Goal: Task Accomplishment & Management: Use online tool/utility

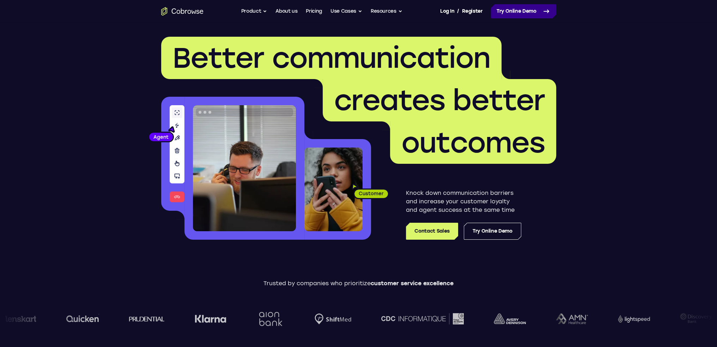
click at [516, 12] on link "Try Online Demo" at bounding box center [523, 11] width 65 height 14
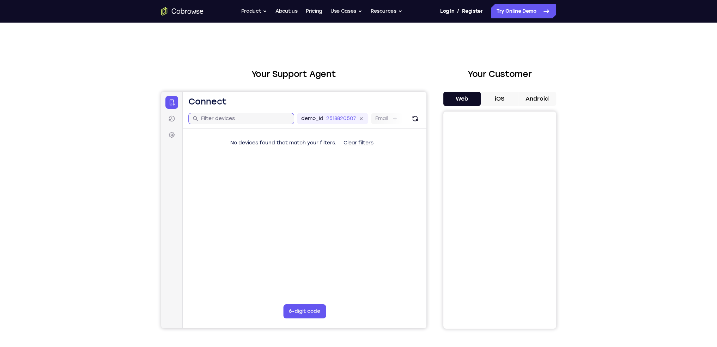
click at [230, 118] on input "text" at bounding box center [245, 118] width 89 height 7
click at [304, 308] on button "6-digit code" at bounding box center [304, 311] width 43 height 14
click at [143, 255] on div "Your Support Agent Your Customer Web iOS Android Next Steps We’d be happy to gi…" at bounding box center [358, 255] width 451 height 465
click at [124, 124] on div "Your Support Agent Your Customer Web iOS Android Next Steps We’d be happy to gi…" at bounding box center [358, 255] width 717 height 465
click at [609, 301] on div "Your Support Agent Your Customer Web iOS Android Next Steps We’d be happy to gi…" at bounding box center [358, 255] width 717 height 465
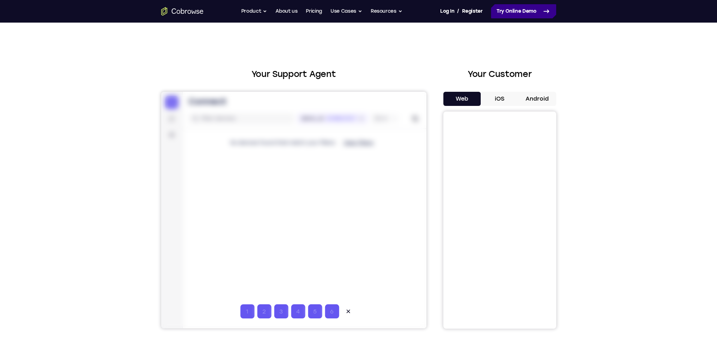
click at [527, 8] on link "Try Online Demo" at bounding box center [523, 11] width 65 height 14
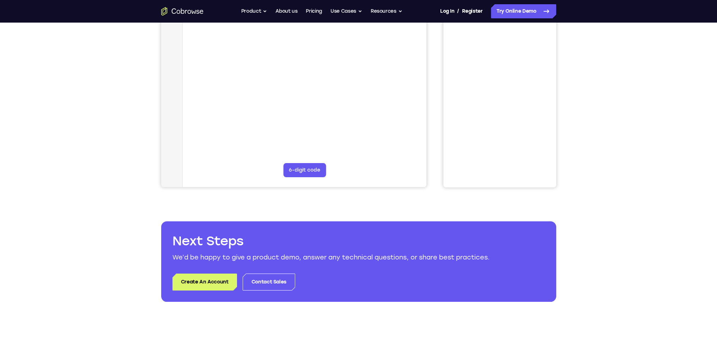
scroll to position [247, 0]
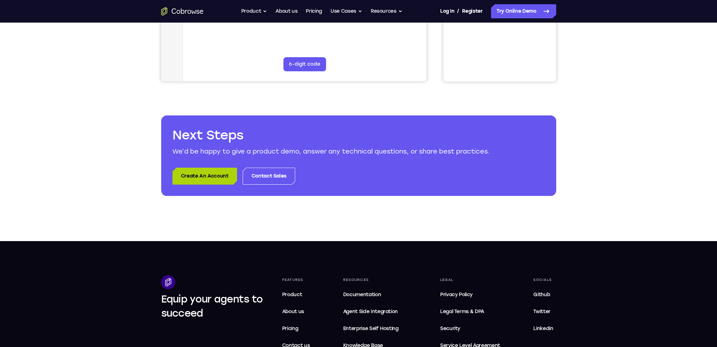
click at [204, 181] on link "Create An Account" at bounding box center [204, 175] width 65 height 17
